Goal: Information Seeking & Learning: Learn about a topic

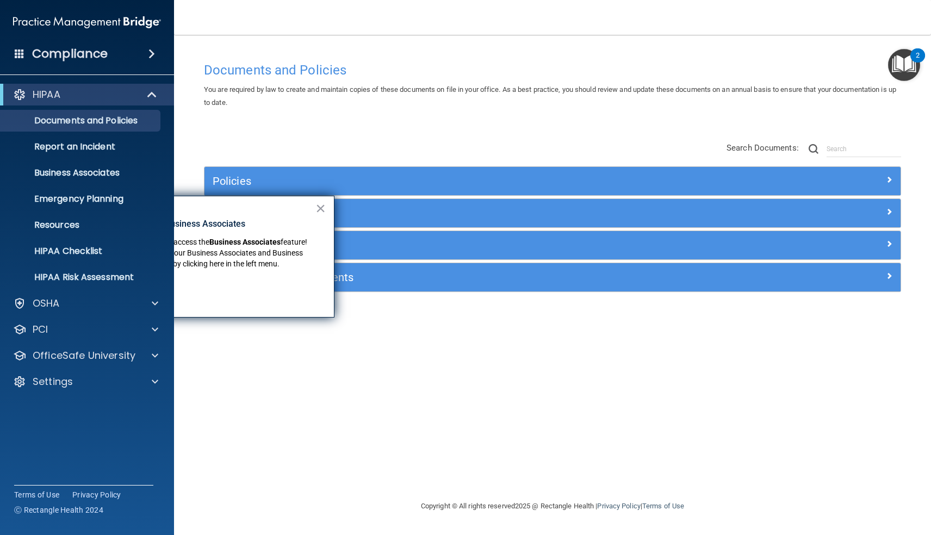
click at [614, 126] on div "Documents and Policies You are required by law to create and maintain copies of…" at bounding box center [553, 278] width 714 height 443
click at [319, 209] on button "×" at bounding box center [321, 208] width 10 height 17
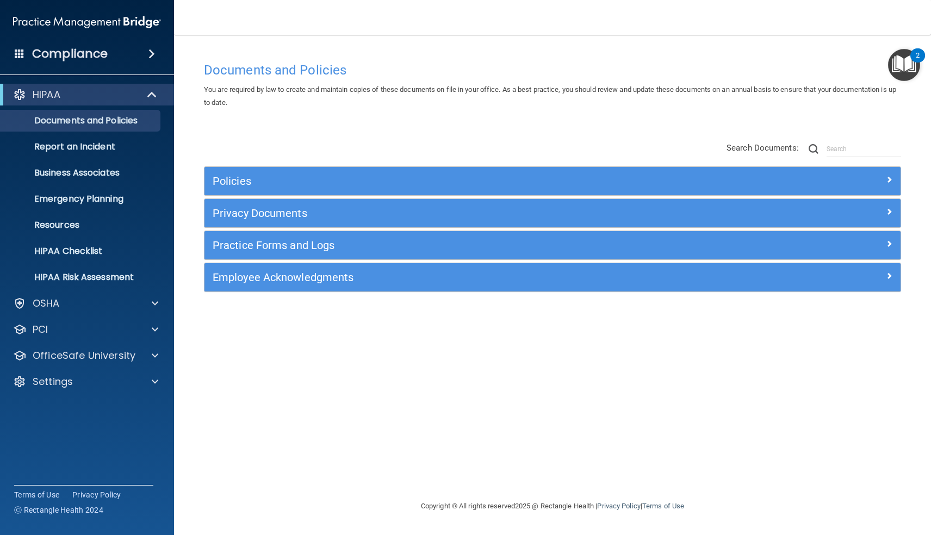
click at [310, 69] on h4 "Documents and Policies" at bounding box center [552, 70] width 697 height 14
click at [819, 149] on img at bounding box center [814, 149] width 10 height 10
click at [332, 179] on h5 "Policies" at bounding box center [466, 181] width 506 height 12
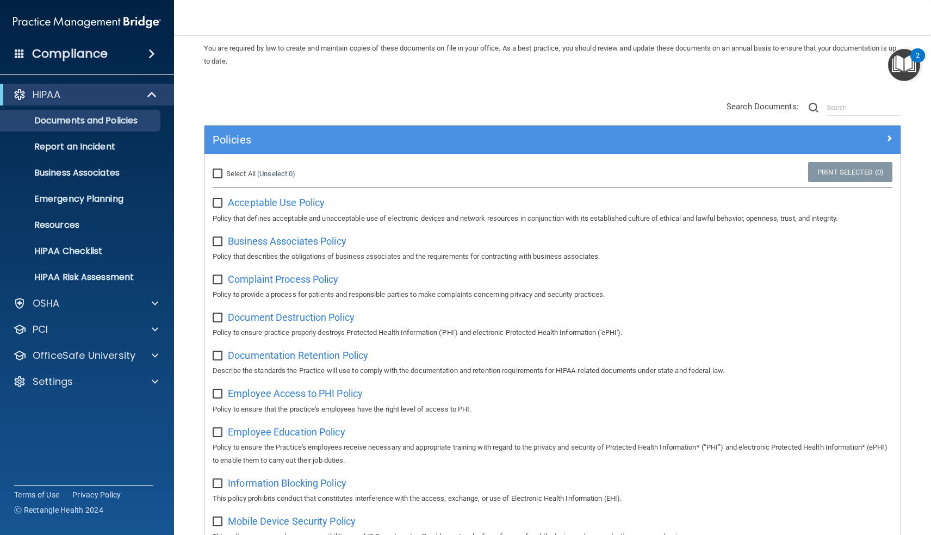
scroll to position [44, 0]
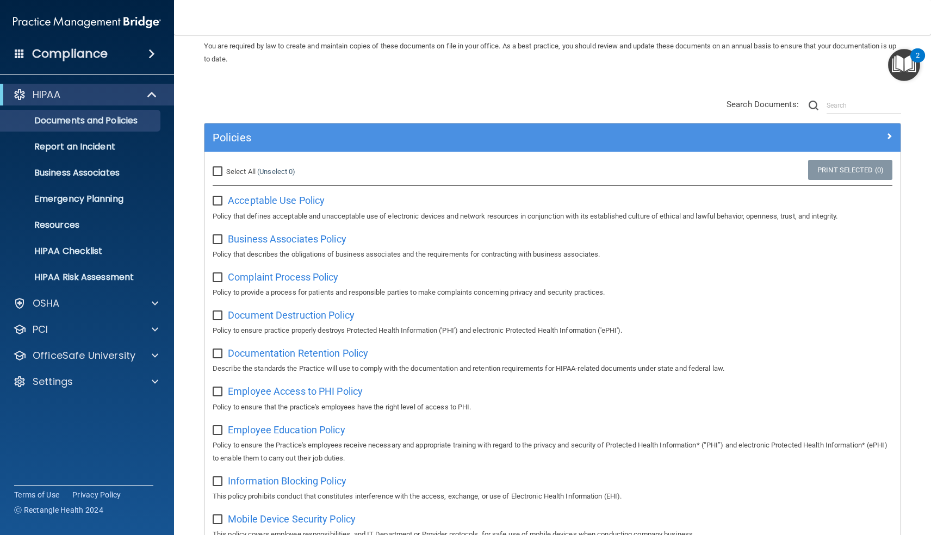
click at [218, 170] on input "Select All (Unselect 0) Unselect All" at bounding box center [219, 172] width 13 height 9
checkbox input "true"
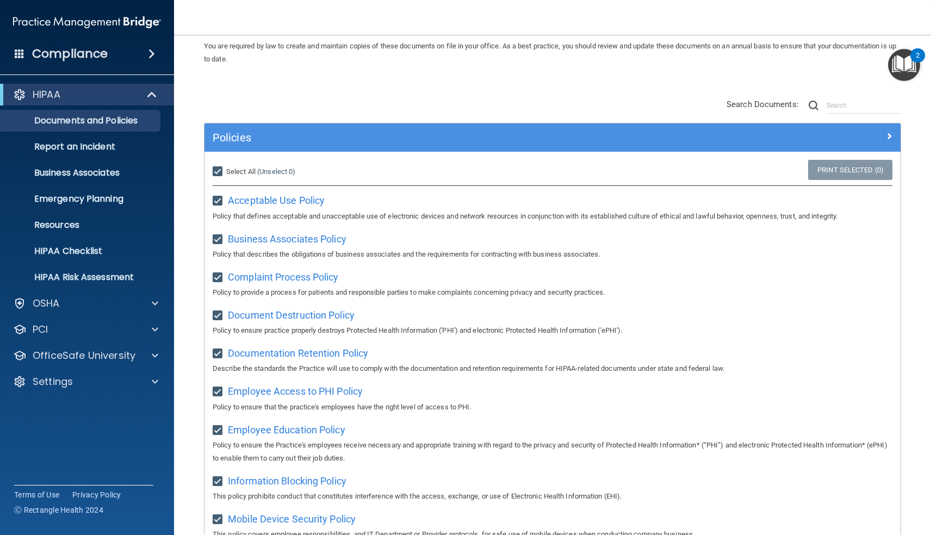
checkbox input "true"
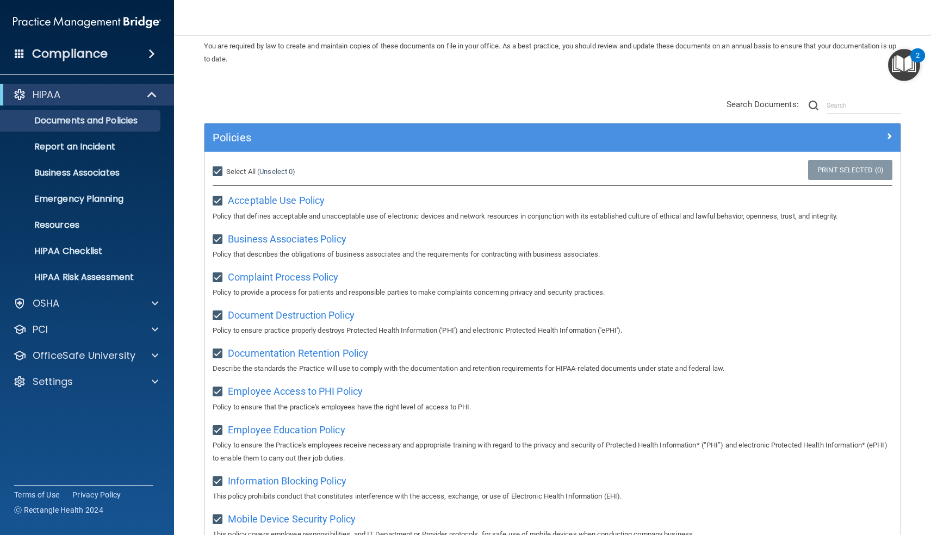
checkbox input "true"
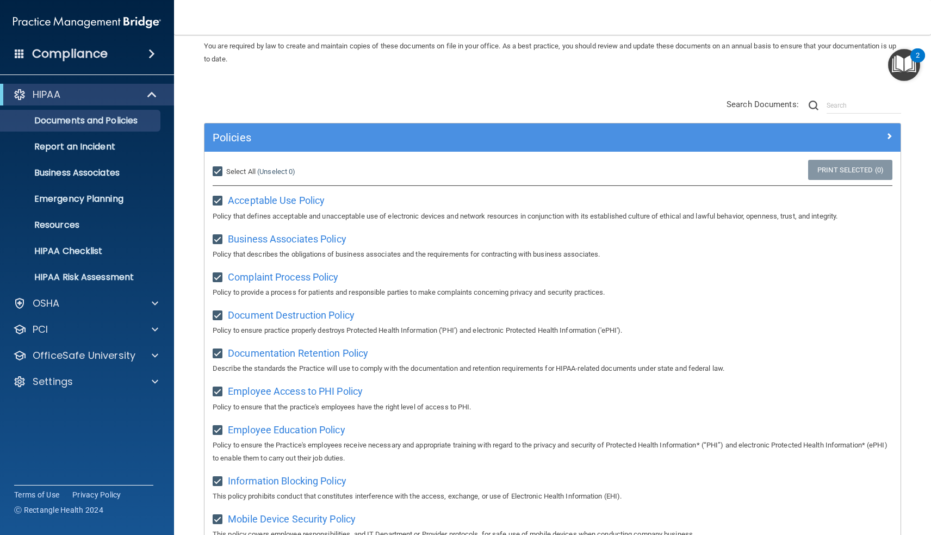
checkbox input "true"
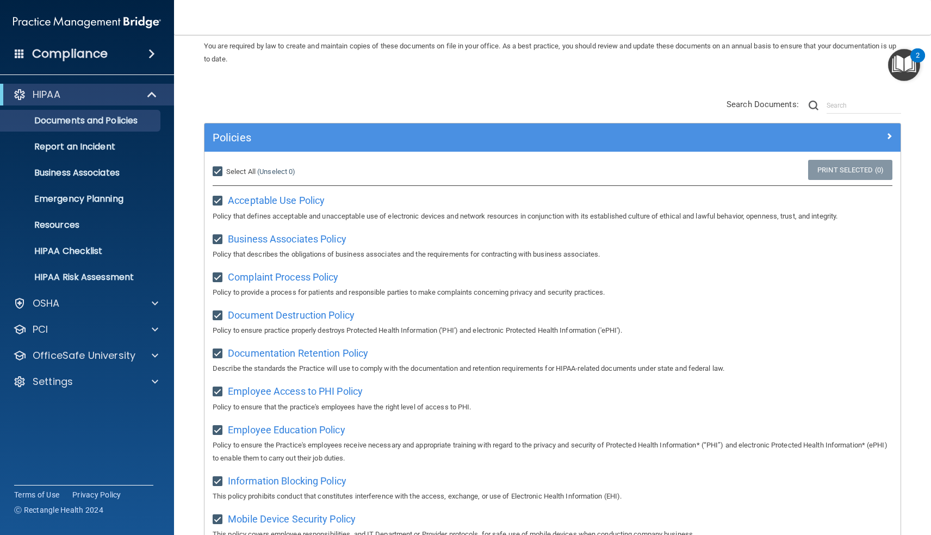
checkbox input "true"
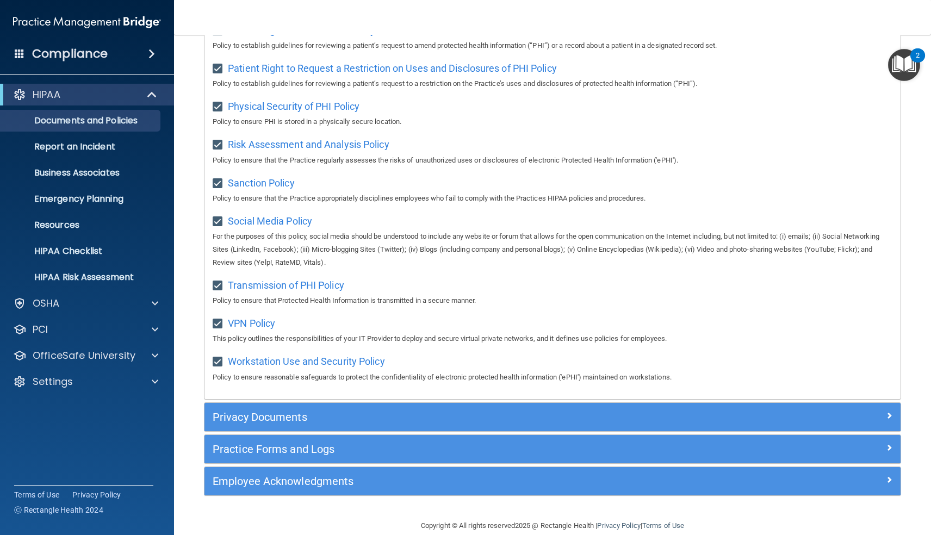
scroll to position [685, 0]
click at [237, 412] on h5 "Privacy Documents" at bounding box center [466, 418] width 506 height 12
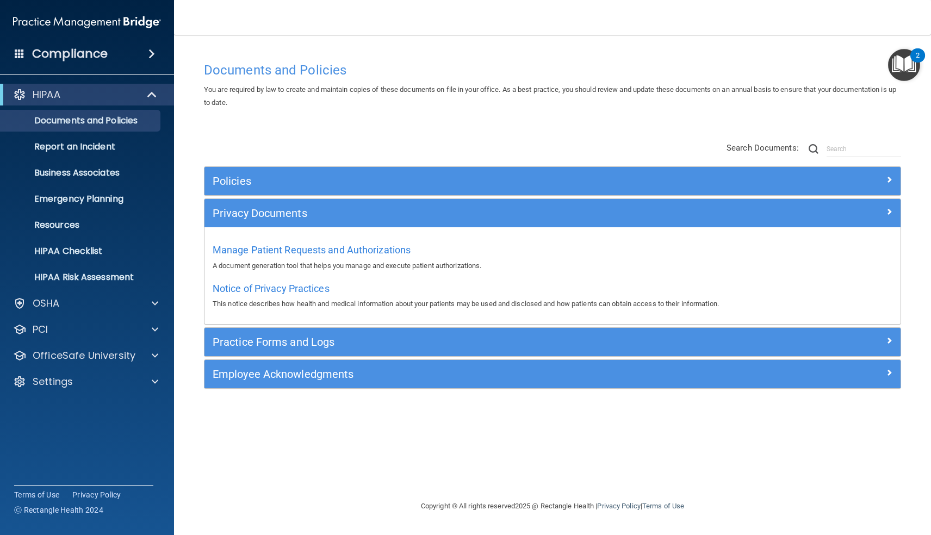
scroll to position [0, 0]
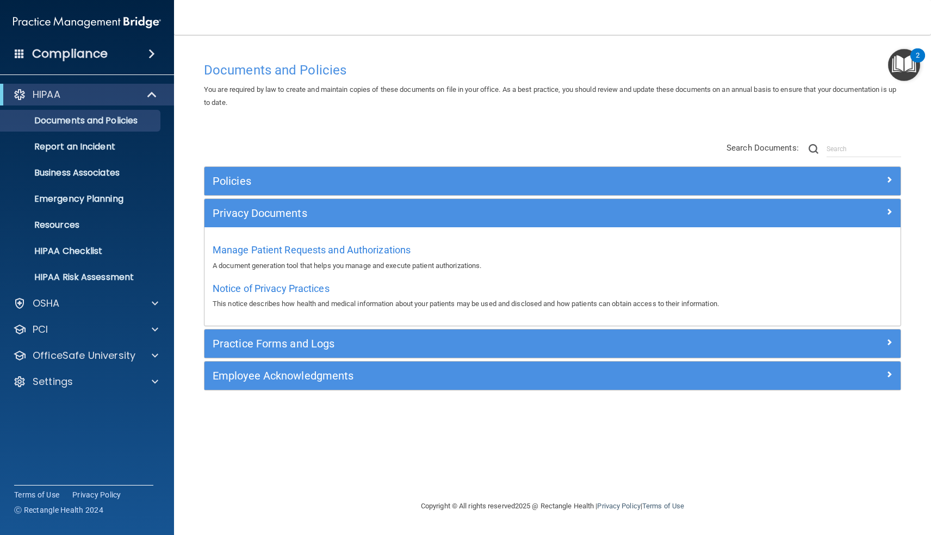
click at [283, 345] on h5 "Practice Forms and Logs" at bounding box center [466, 344] width 506 height 12
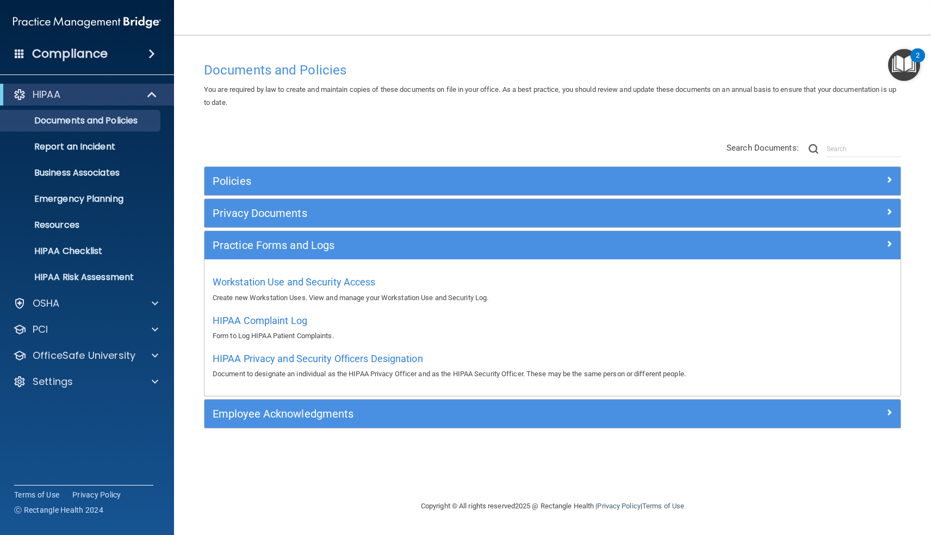
click at [277, 415] on h5 "Employee Acknowledgments" at bounding box center [466, 414] width 506 height 12
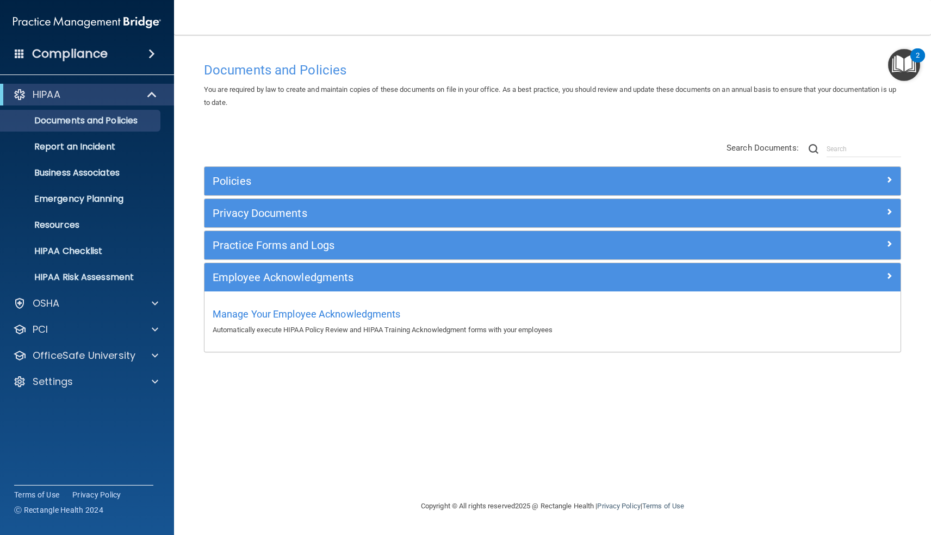
click at [288, 393] on div "Documents and Policies You are required by law to create and maintain copies of…" at bounding box center [553, 278] width 714 height 443
click at [561, 126] on div "Documents and Policies You are required by law to create and maintain copies of…" at bounding box center [553, 278] width 714 height 443
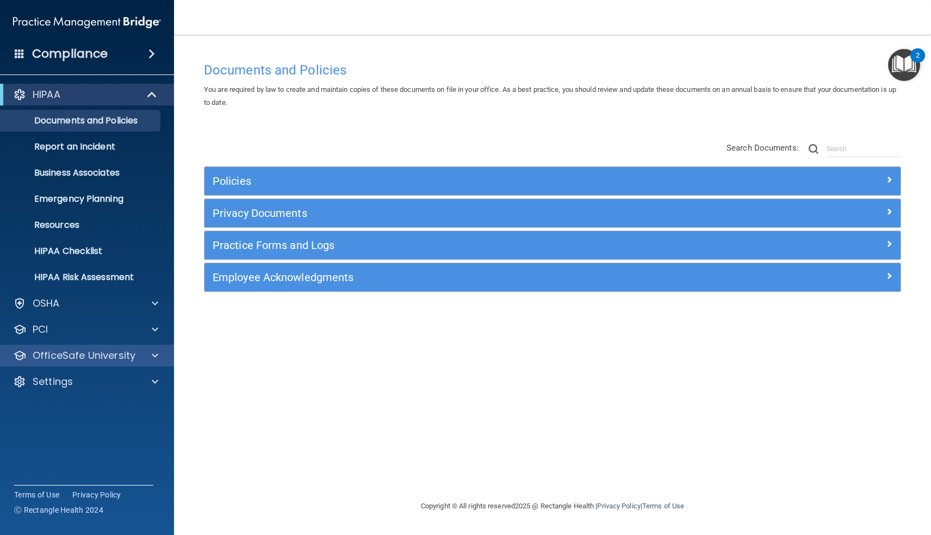
click at [87, 363] on div "OfficeSafe University" at bounding box center [87, 356] width 175 height 22
click at [137, 355] on div "OfficeSafe University" at bounding box center [72, 355] width 135 height 13
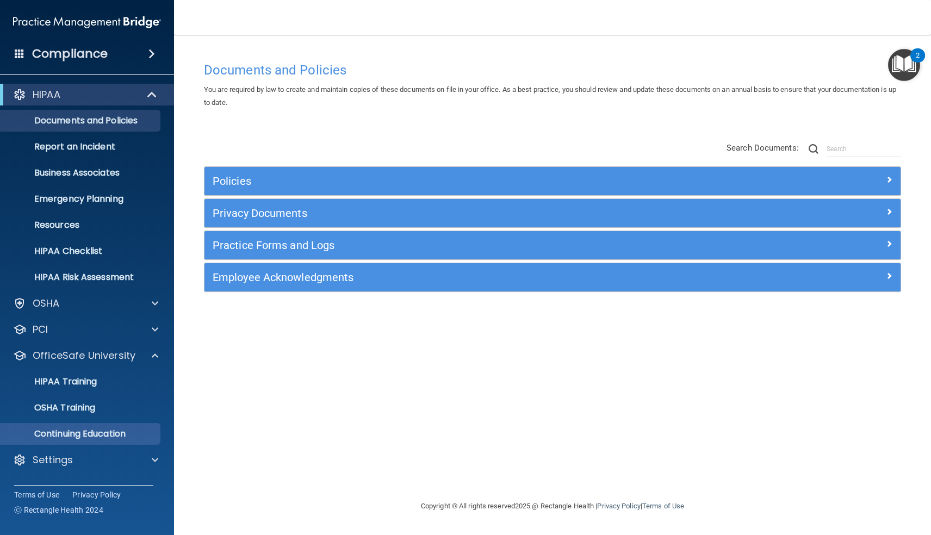
click at [90, 431] on p "Continuing Education" at bounding box center [81, 434] width 149 height 11
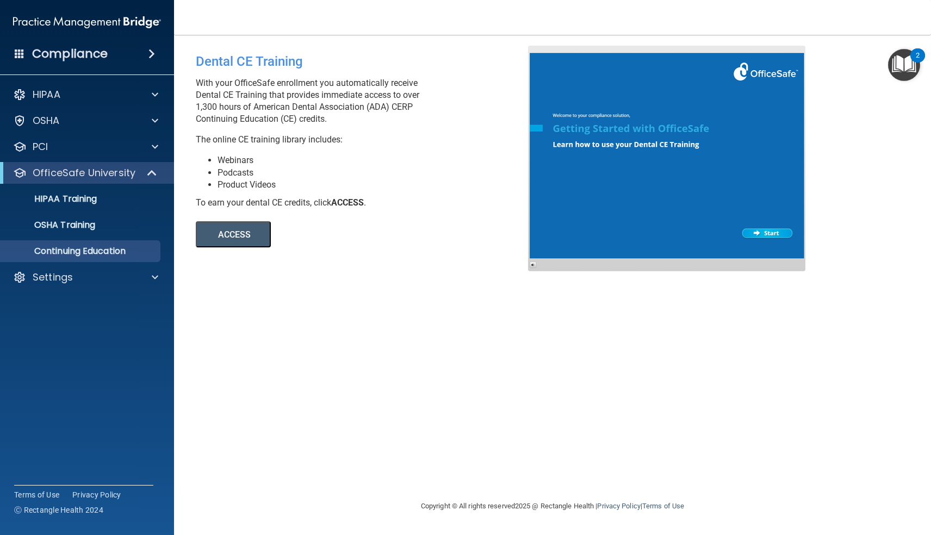
click at [231, 239] on button "ACCESS" at bounding box center [233, 234] width 75 height 26
